Goal: Find specific page/section: Find specific page/section

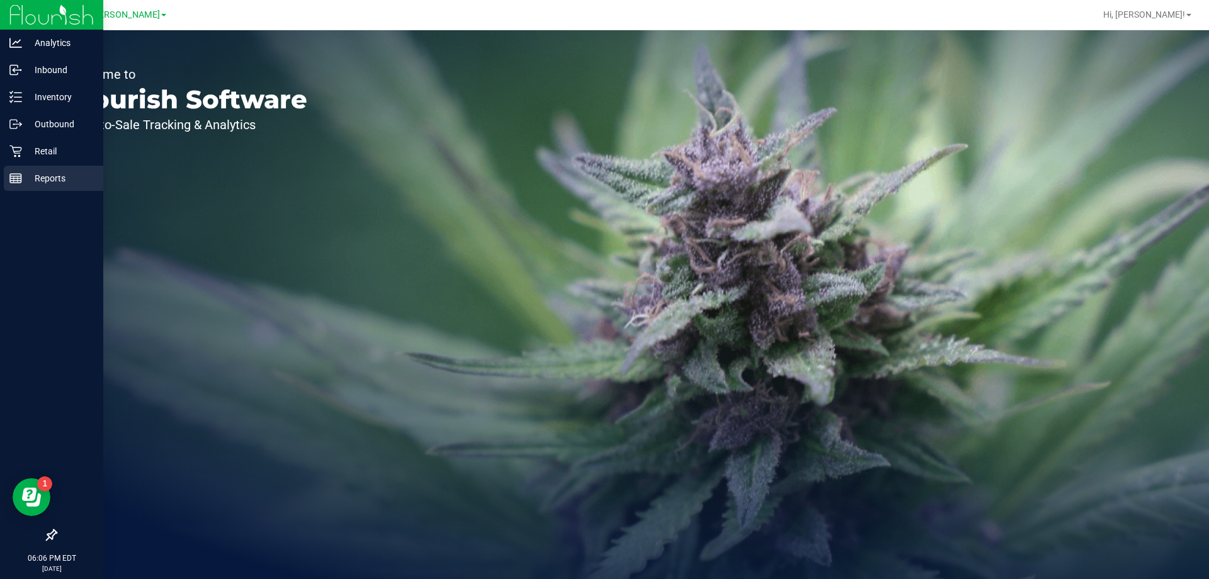
click at [26, 183] on p "Reports" at bounding box center [60, 178] width 76 height 15
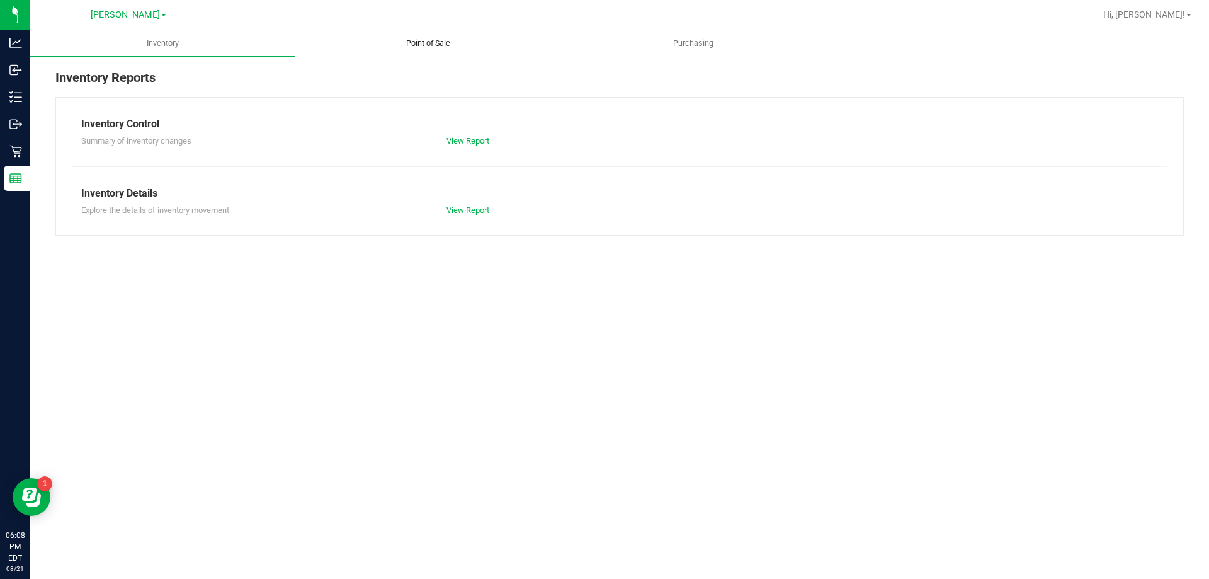
click at [408, 54] on uib-tab-heading "Point of Sale" at bounding box center [428, 43] width 264 height 25
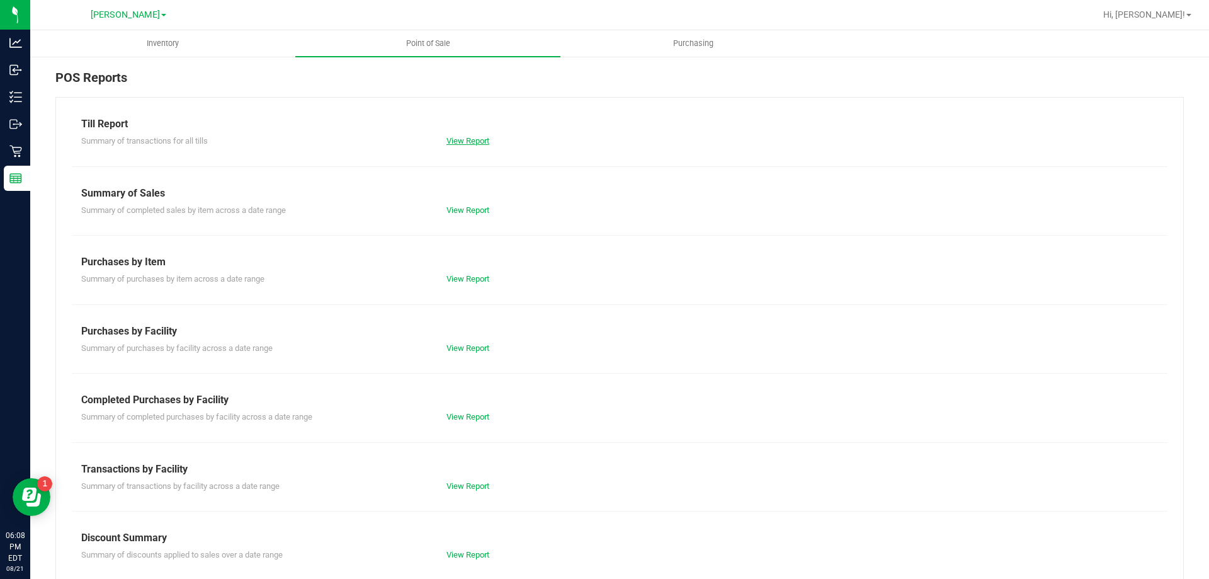
click at [465, 144] on link "View Report" at bounding box center [467, 140] width 43 height 9
